Goal: Task Accomplishment & Management: Use online tool/utility

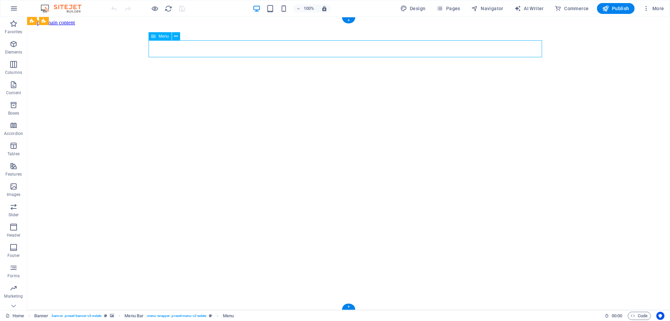
select select "1"
select select
select select "2"
select select
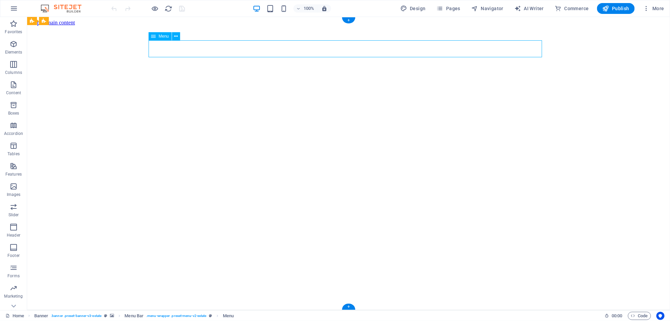
select select "3"
select select
select select "5"
select select
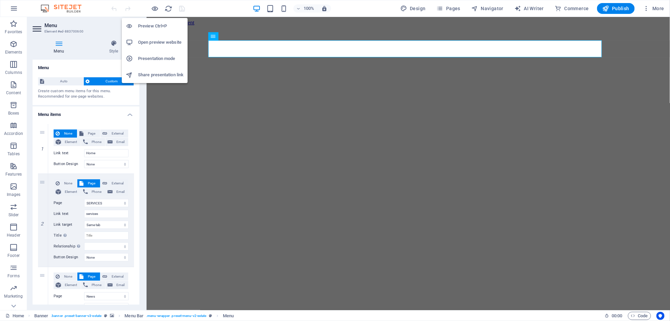
drag, startPoint x: 152, startPoint y: 6, endPoint x: 165, endPoint y: 12, distance: 13.8
click at [153, 6] on icon "button" at bounding box center [155, 9] width 8 height 8
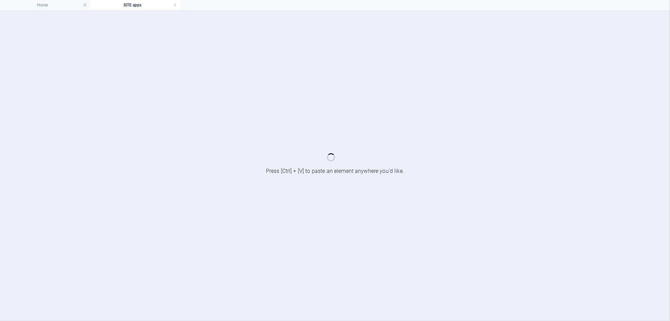
drag, startPoint x: 456, startPoint y: 29, endPoint x: 456, endPoint y: 45, distance: 16.0
click at [456, 45] on div at bounding box center [335, 166] width 670 height 311
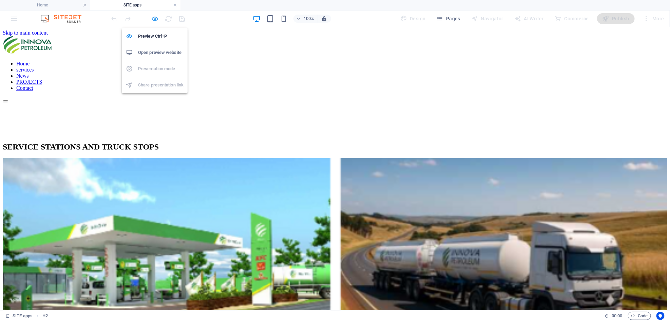
click at [153, 20] on icon "button" at bounding box center [155, 19] width 8 height 8
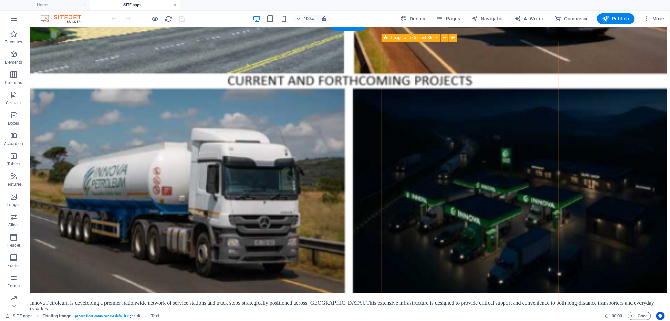
scroll to position [317, 0]
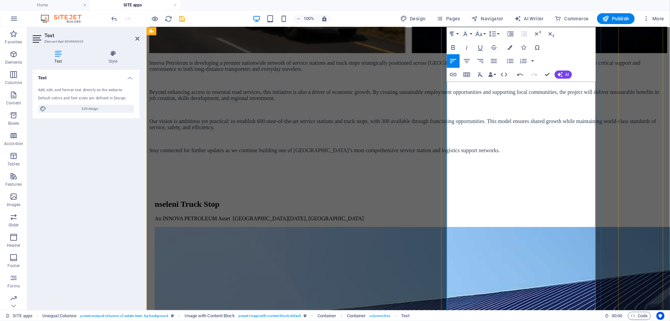
scroll to position [498, 0]
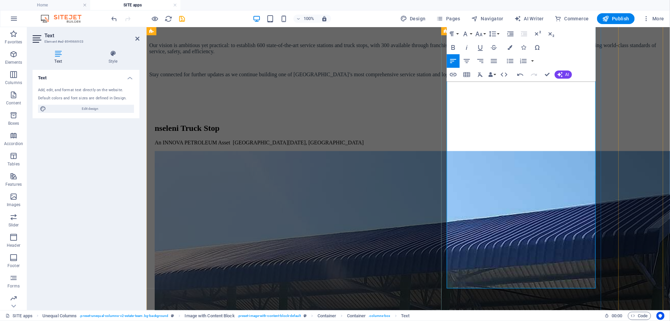
scroll to position [543, 0]
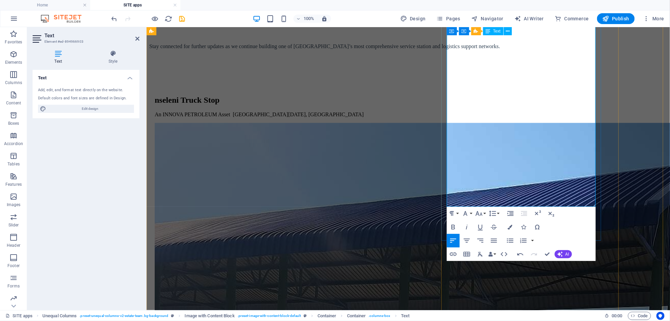
scroll to position [633, 0]
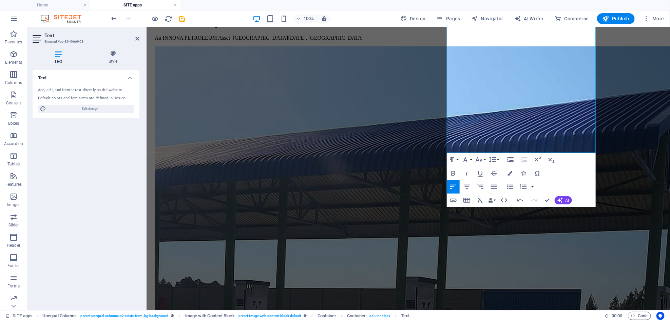
click at [613, 19] on span "Publish" at bounding box center [616, 18] width 27 height 7
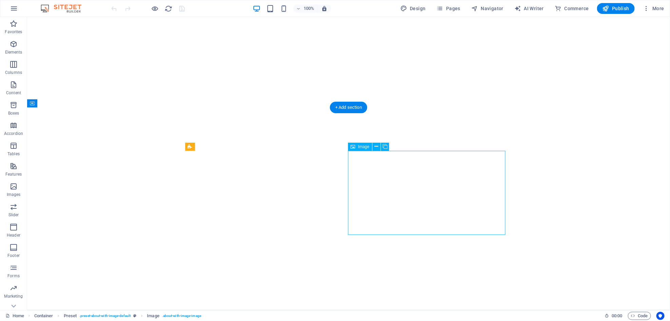
select select "%"
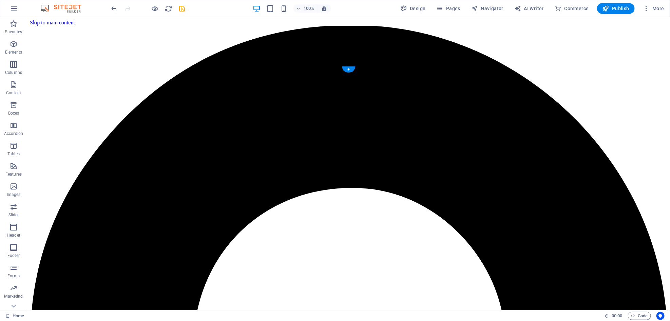
drag, startPoint x: 239, startPoint y: 63, endPoint x: 361, endPoint y: 178, distance: 168.3
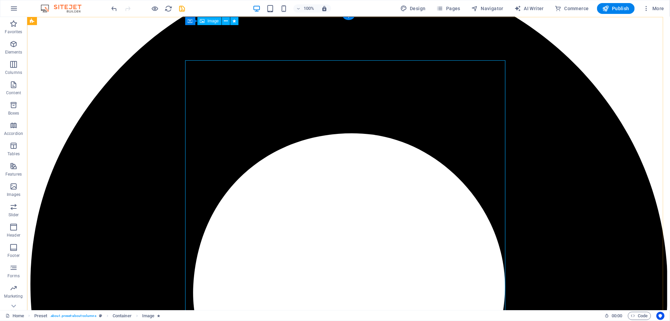
scroll to position [45, 0]
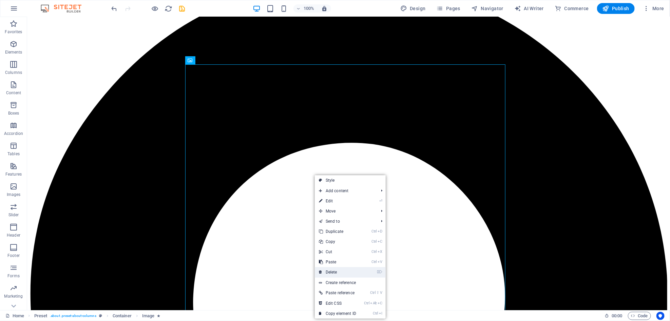
click at [353, 269] on link "⌦ Delete" at bounding box center [337, 272] width 45 height 10
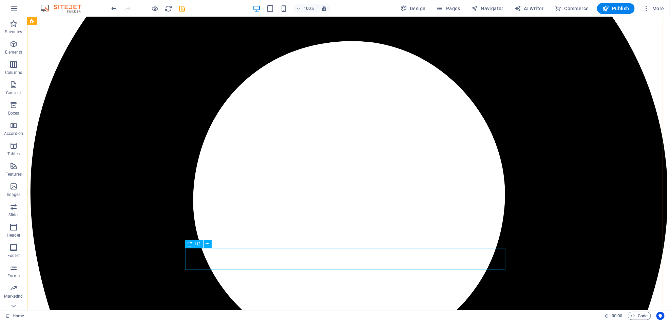
scroll to position [0, 0]
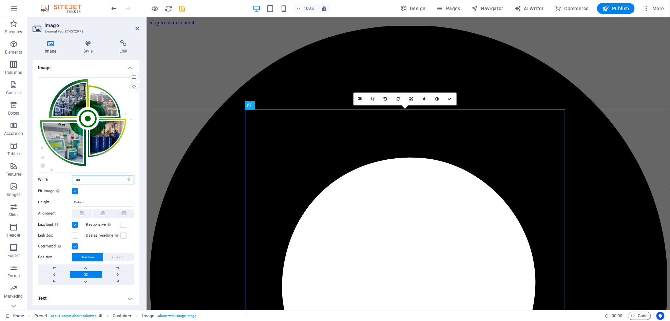
click at [81, 178] on input "100" at bounding box center [102, 180] width 61 height 8
click at [127, 180] on select "Default auto px rem % em vh vw" at bounding box center [129, 180] width 10 height 8
select select "px"
click at [124, 176] on select "Default auto px rem % em vh vw" at bounding box center [129, 180] width 10 height 8
click at [74, 180] on input "944" at bounding box center [102, 180] width 61 height 8
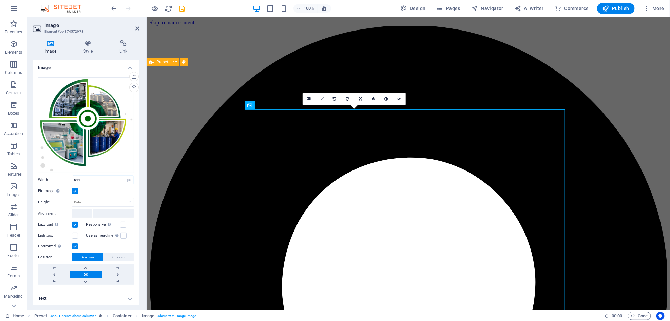
type input "644"
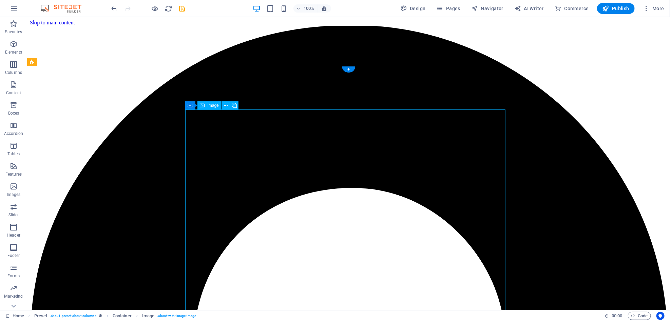
select select "px"
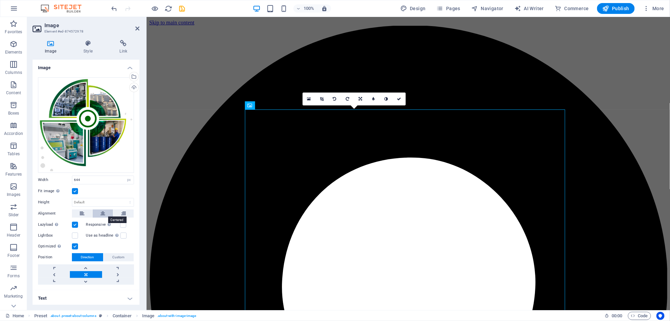
click at [106, 211] on button at bounding box center [103, 214] width 20 height 8
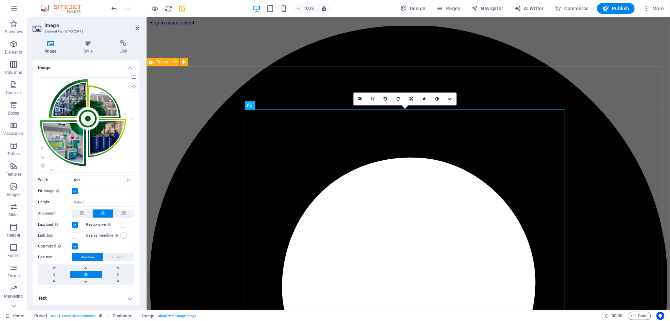
drag, startPoint x: 205, startPoint y: 153, endPoint x: 323, endPoint y: 149, distance: 118.8
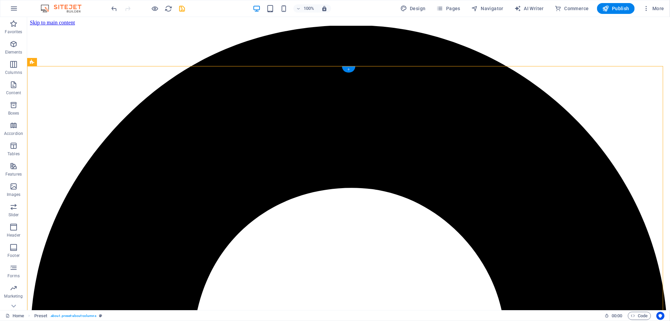
click at [346, 68] on div "+" at bounding box center [348, 70] width 13 height 6
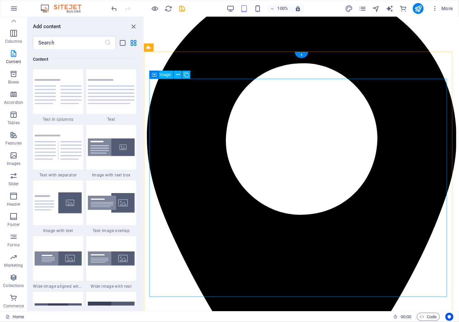
scroll to position [57, 0]
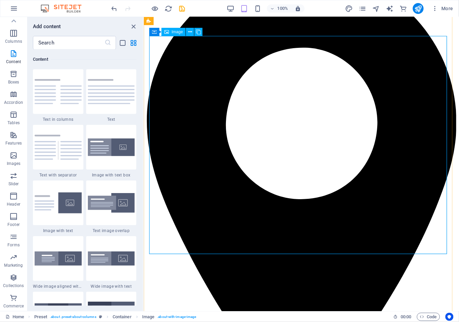
drag, startPoint x: 300, startPoint y: 117, endPoint x: 301, endPoint y: 111, distance: 6.1
drag, startPoint x: 241, startPoint y: 153, endPoint x: 531, endPoint y: 92, distance: 296.4
drag, startPoint x: 361, startPoint y: 129, endPoint x: 527, endPoint y: 127, distance: 166.0
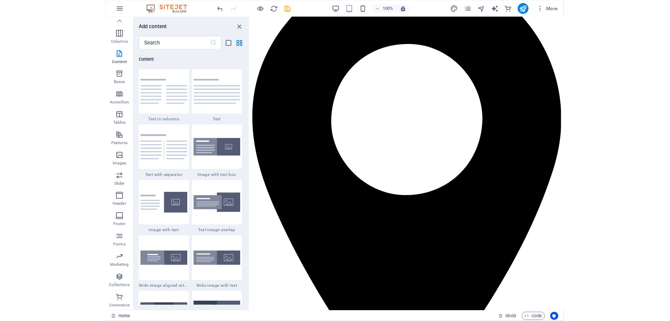
scroll to position [36, 0]
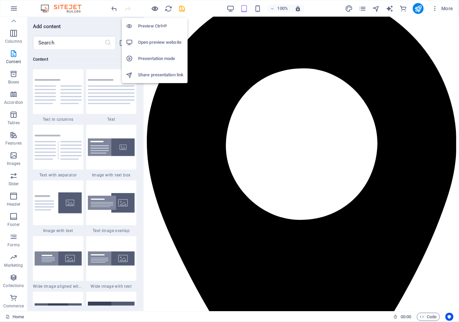
click at [157, 7] on icon "button" at bounding box center [155, 9] width 8 height 8
